Goal: Communication & Community: Answer question/provide support

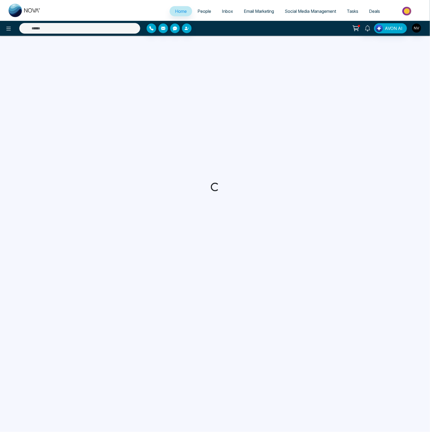
select select "*"
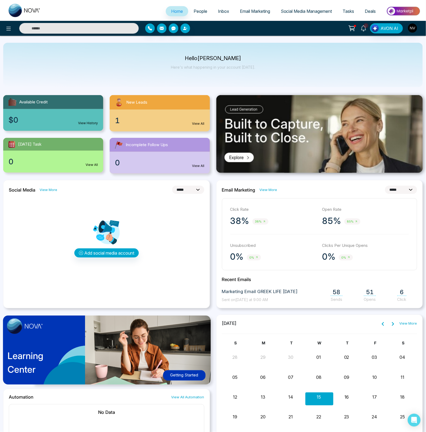
click at [367, 27] on span "1" at bounding box center [366, 25] width 5 height 5
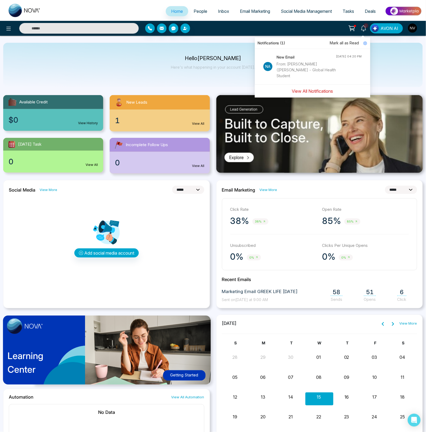
click at [312, 92] on button "View All Notifications" at bounding box center [312, 91] width 48 height 10
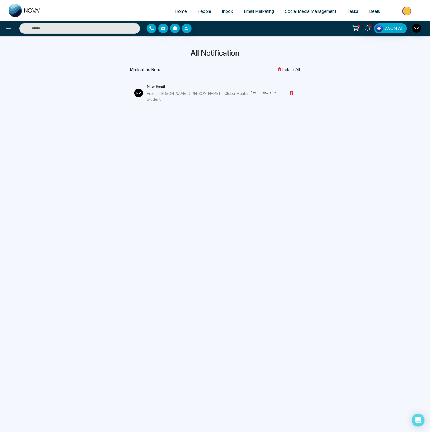
click at [196, 90] on div "New Email From: [PERSON_NAME] ([PERSON_NAME] - Global Health Student" at bounding box center [198, 93] width 103 height 19
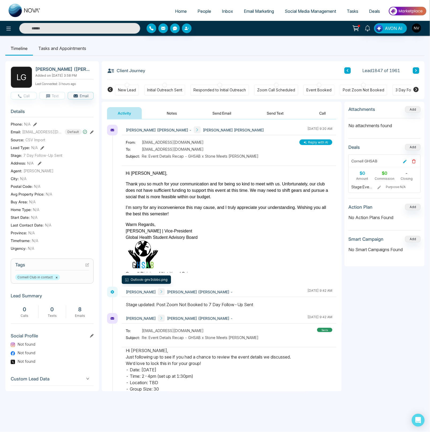
click at [416, 91] on icon at bounding box center [415, 89] width 5 height 5
click at [416, 91] on icon at bounding box center [415, 89] width 6 height 6
click at [415, 90] on icon at bounding box center [415, 89] width 5 height 5
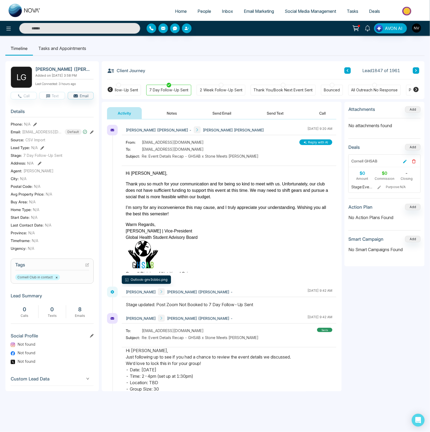
scroll to position [0, 368]
click at [400, 92] on div "Unspecified" at bounding box center [399, 89] width 21 height 5
click at [220, 112] on button "Send Email" at bounding box center [222, 113] width 40 height 12
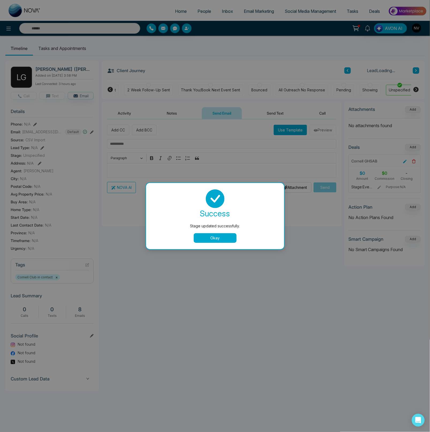
click at [220, 236] on button "Okay" at bounding box center [215, 238] width 43 height 10
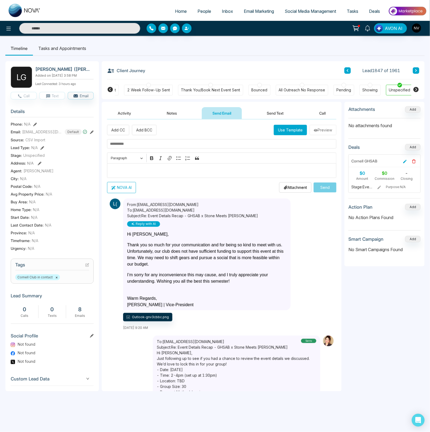
click at [150, 146] on input "text" at bounding box center [221, 143] width 229 height 9
drag, startPoint x: 241, startPoint y: 217, endPoint x: 149, endPoint y: 218, distance: 91.7
click at [149, 218] on div "From: [EMAIL_ADDRESS][DOMAIN_NAME] To: [EMAIL_ADDRESS][DOMAIN_NAME] Subject: Re…" at bounding box center [206, 214] width 159 height 25
copy p "Event Details Recap - GHSAB x Stone Meets [PERSON_NAME]"
click at [149, 142] on input "***" at bounding box center [221, 143] width 229 height 9
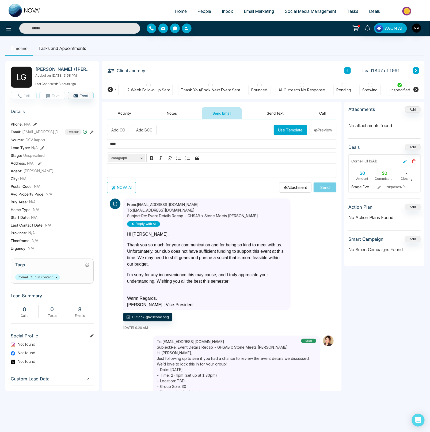
paste input "**********"
type input "**********"
click at [141, 166] on div "Editor editing area: main" at bounding box center [221, 170] width 229 height 15
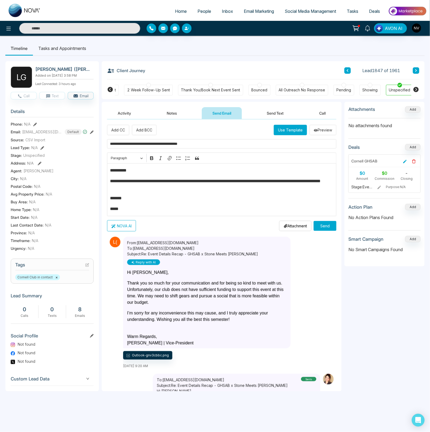
click at [319, 226] on button "Send" at bounding box center [324, 226] width 23 height 10
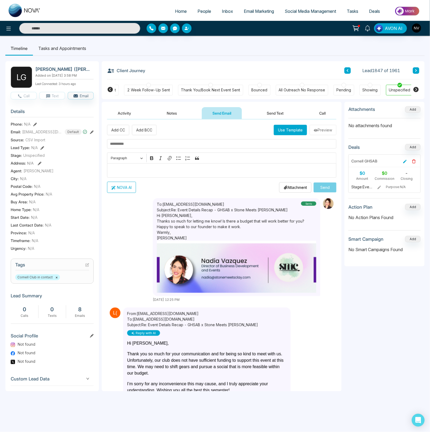
click at [362, 283] on aside "Attachments Add No attachments found Deals Add Cornell GHSAB $0 Amount $0 Commi…" at bounding box center [384, 247] width 80 height 290
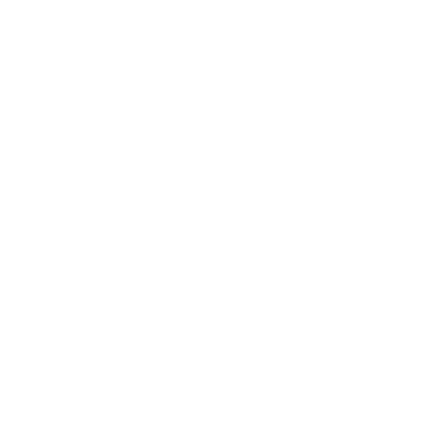
select select "*"
